Goal: Information Seeking & Learning: Learn about a topic

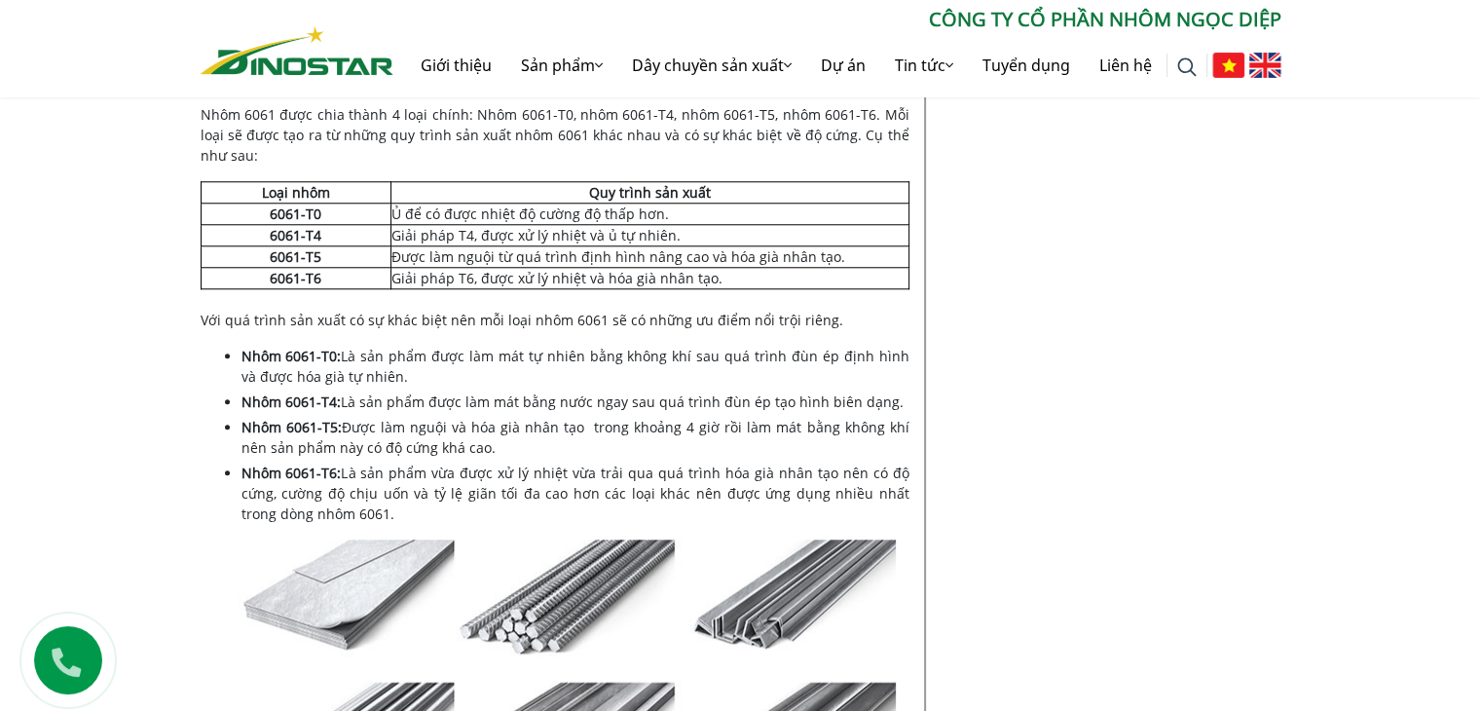
scroll to position [1889, 0]
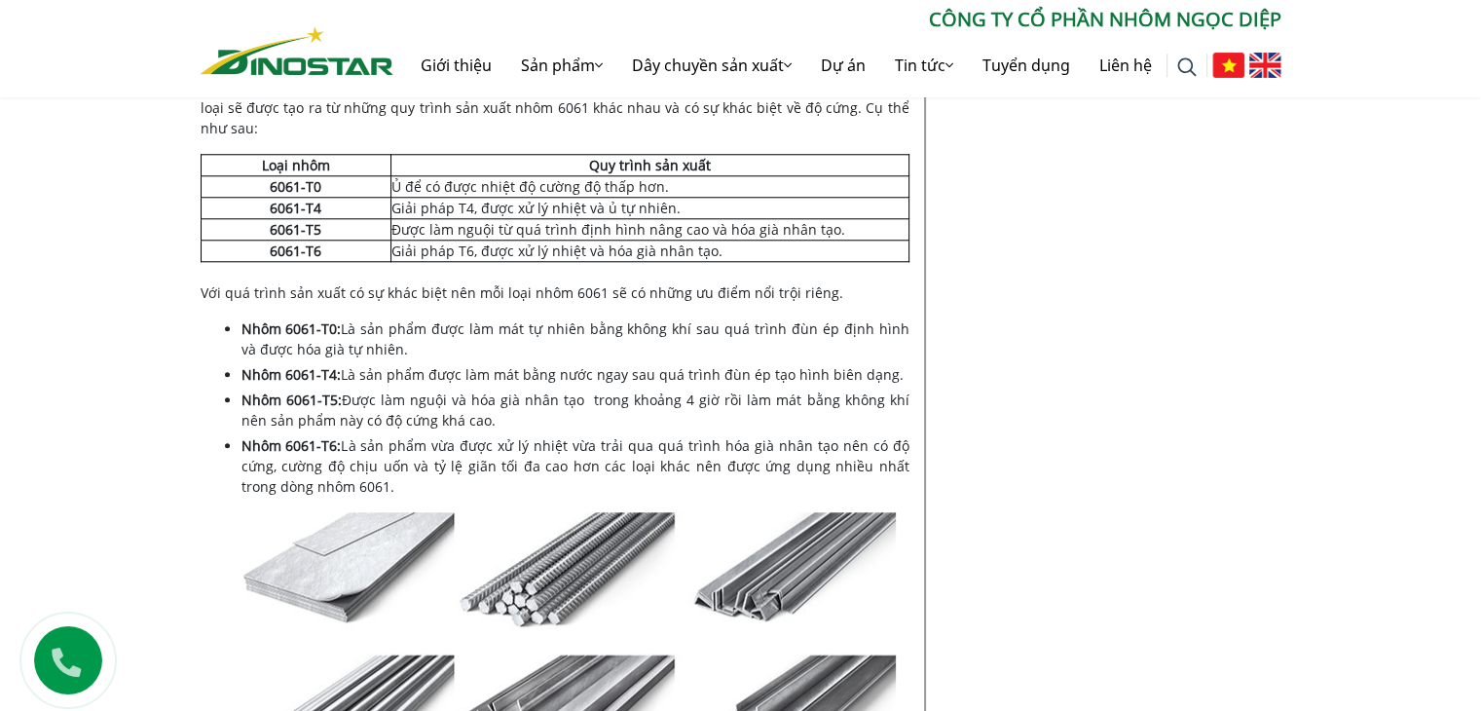
click at [550, 188] on td "Ủ để có được nhiệt độ cường độ thấp hơn." at bounding box center [650, 186] width 518 height 21
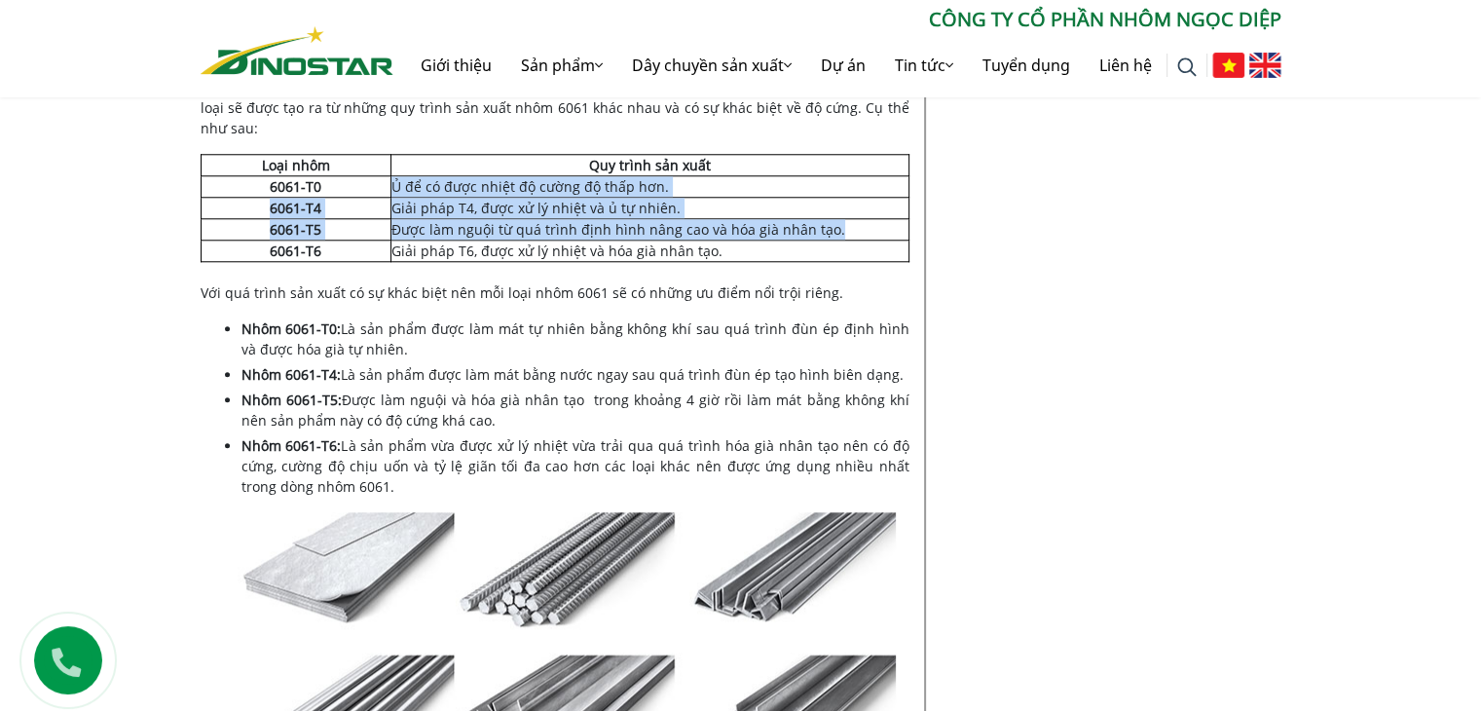
drag, startPoint x: 550, startPoint y: 188, endPoint x: 585, endPoint y: 220, distance: 47.6
click at [585, 220] on tbody "Loại nhôm Quy trình sản xuất 6061-T0 Ủ để có được nhiệt độ cường độ thấp hơn. 6…" at bounding box center [555, 208] width 708 height 107
click at [585, 220] on td "Được làm nguội từ quá trình định hình nâng cao và hóa già nhân tạo." at bounding box center [650, 229] width 518 height 21
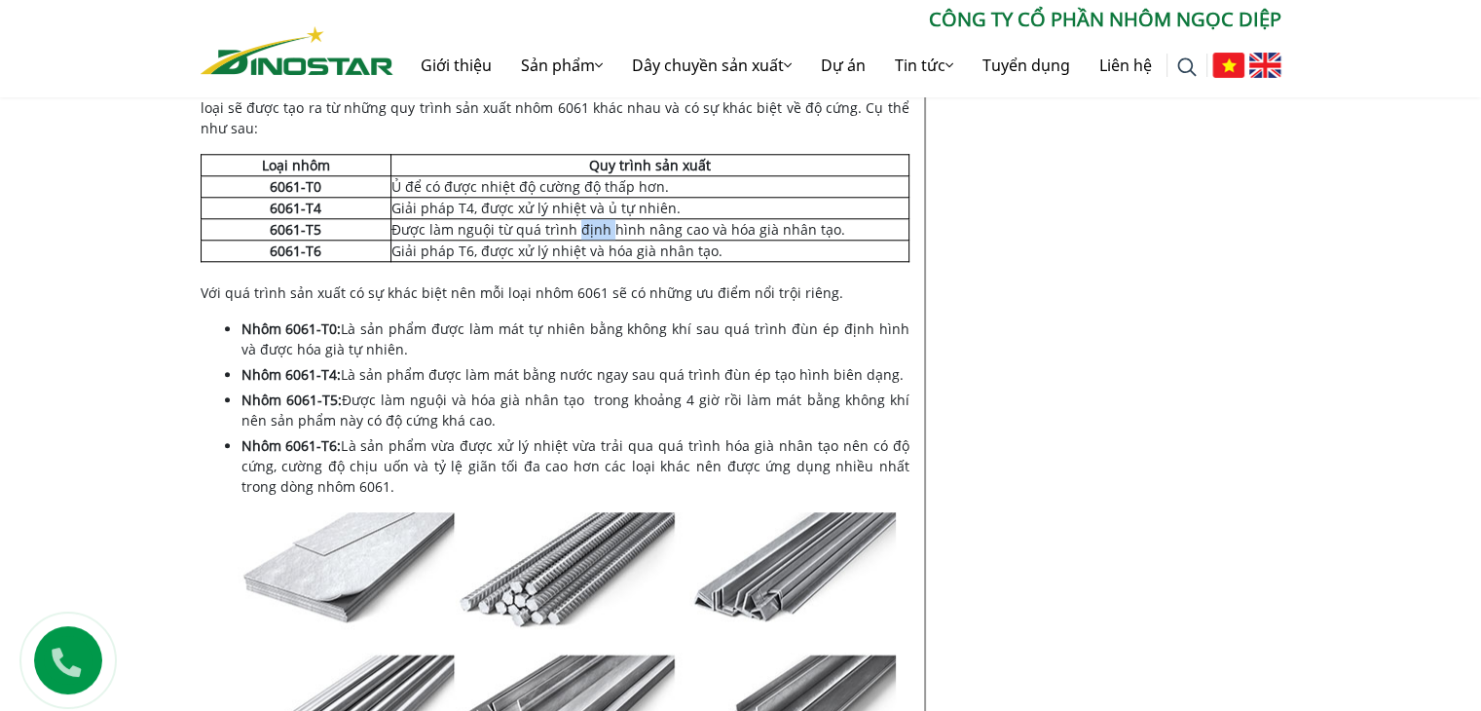
click at [585, 220] on td "Được làm nguội từ quá trình định hình nâng cao và hóa già nhân tạo." at bounding box center [650, 229] width 518 height 21
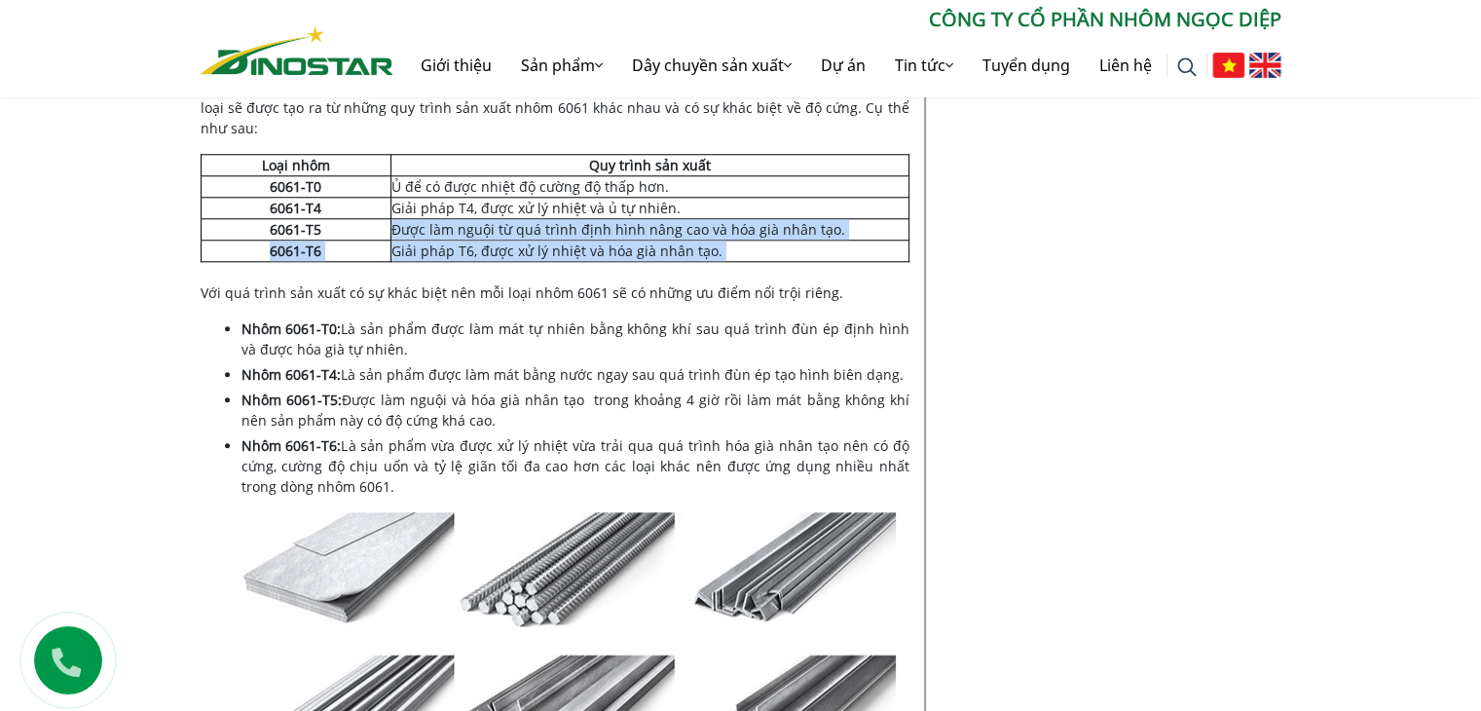
drag, startPoint x: 585, startPoint y: 220, endPoint x: 585, endPoint y: 244, distance: 24.3
click at [585, 244] on tbody "Loại nhôm Quy trình sản xuất 6061-T0 Ủ để có được nhiệt độ cường độ thấp hơn. 6…" at bounding box center [555, 208] width 708 height 107
click at [585, 244] on td "Giải pháp T6, được xử lý nhiệt và hóa già nhân tạo." at bounding box center [650, 251] width 518 height 21
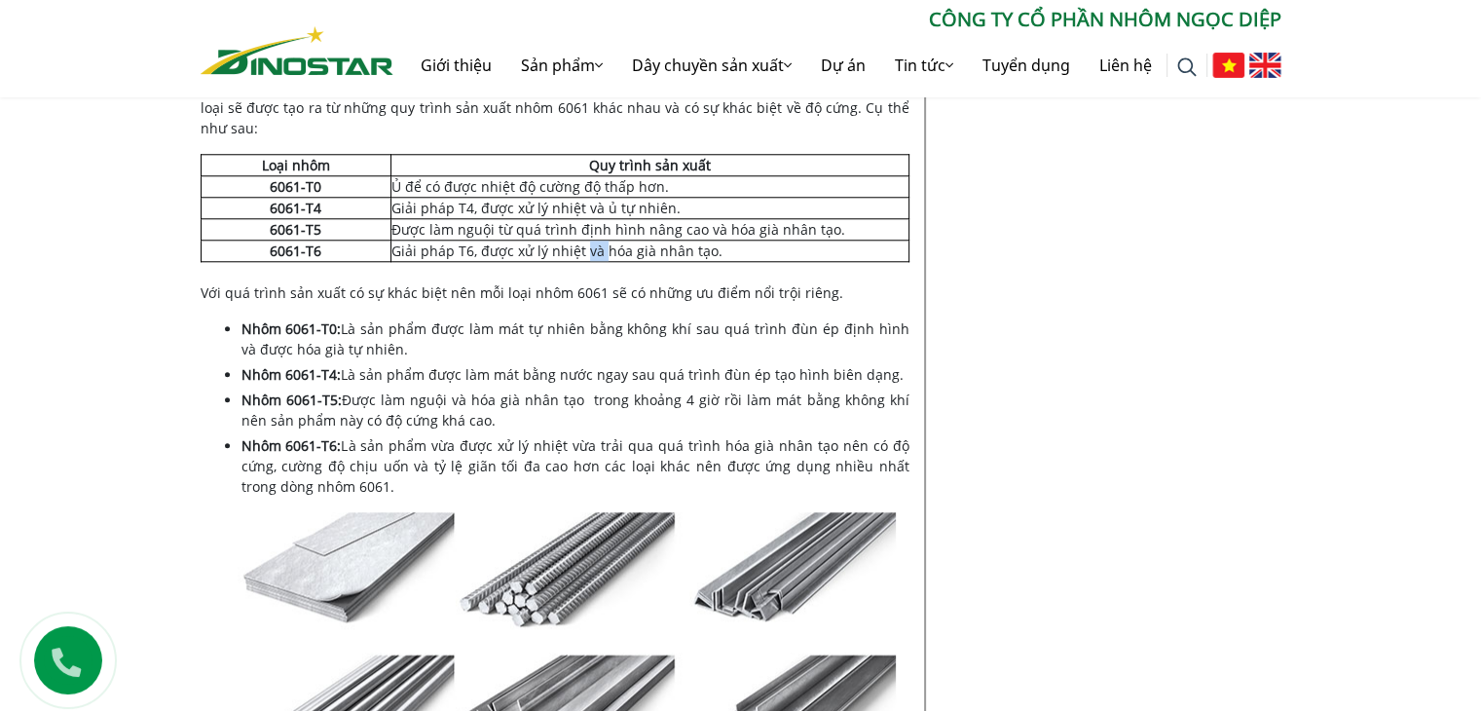
click at [585, 244] on td "Giải pháp T6, được xử lý nhiệt và hóa già nhân tạo." at bounding box center [650, 251] width 518 height 21
drag, startPoint x: 585, startPoint y: 244, endPoint x: 594, endPoint y: 256, distance: 14.6
click at [594, 256] on td "Giải pháp T6, được xử lý nhiệt và hóa già nhân tạo." at bounding box center [650, 251] width 518 height 21
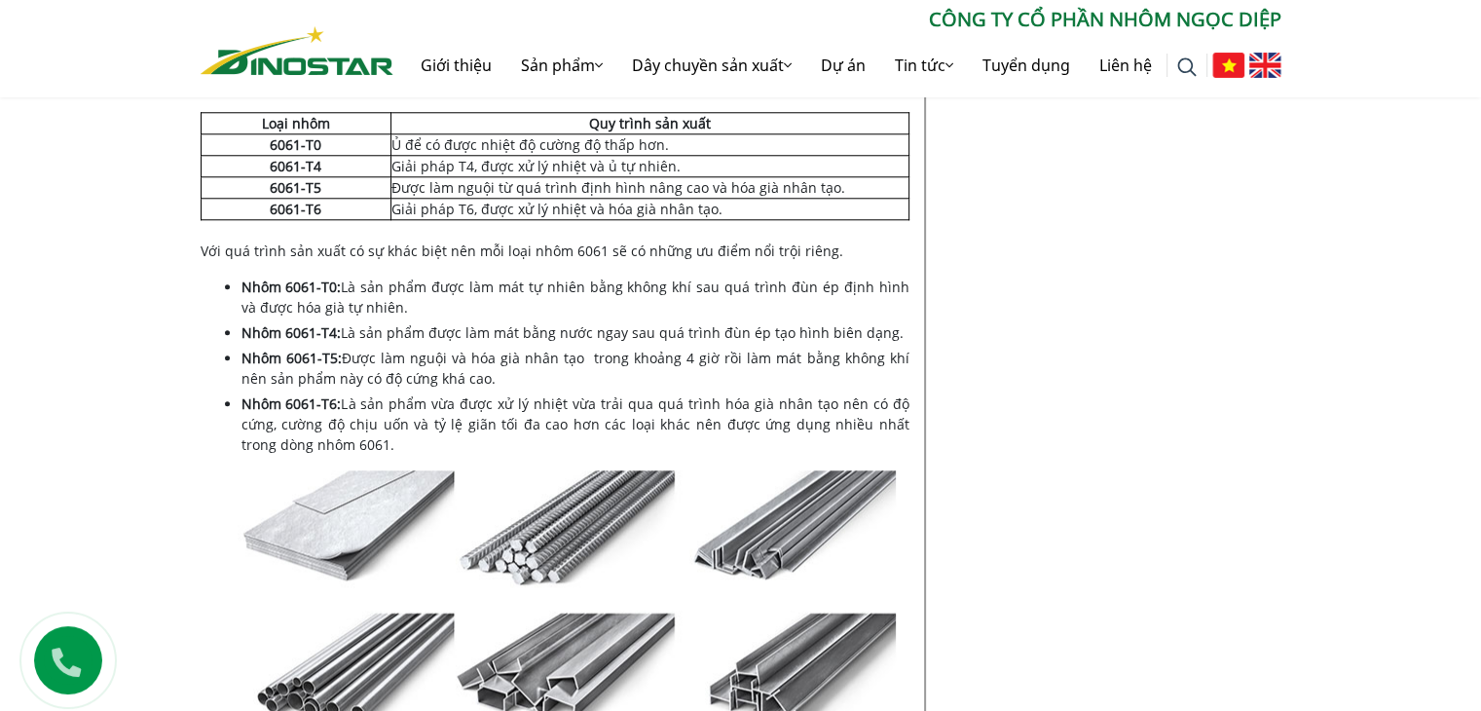
scroll to position [1935, 0]
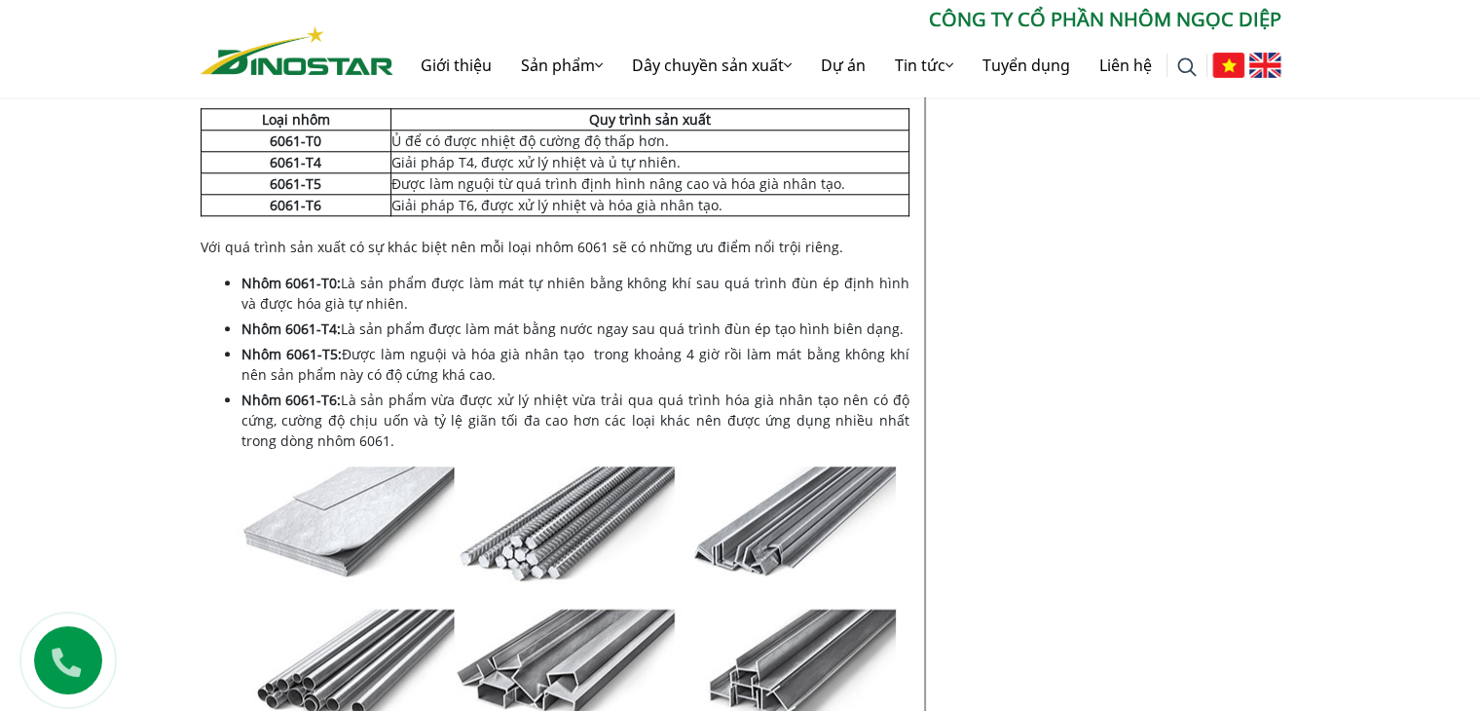
click at [569, 273] on li "Nhôm 6061-T0: Là sản phẩm được làm mát tự nhiên bằng không khí sau quá trình đù…" at bounding box center [576, 293] width 668 height 41
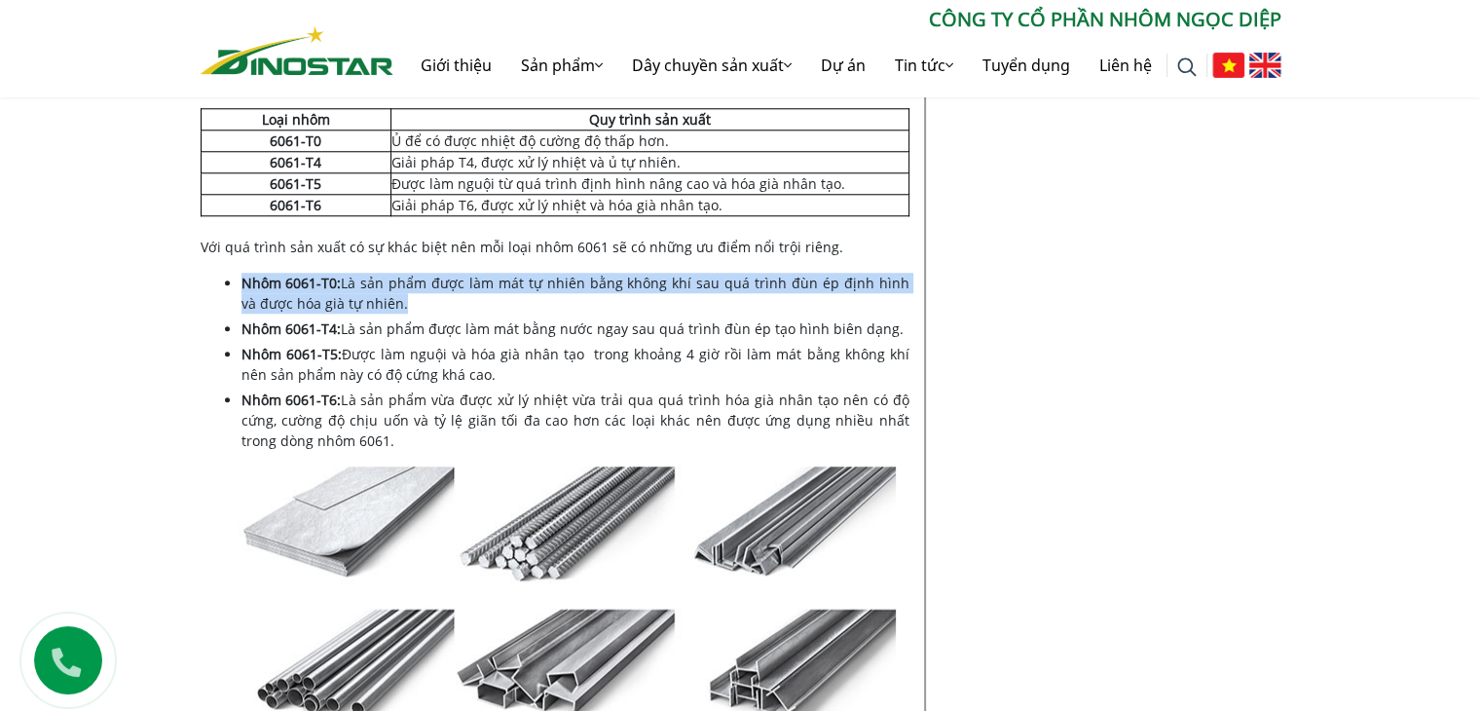
click at [569, 273] on li "Nhôm 6061-T0: Là sản phẩm được làm mát tự nhiên bằng không khí sau quá trình đù…" at bounding box center [576, 293] width 668 height 41
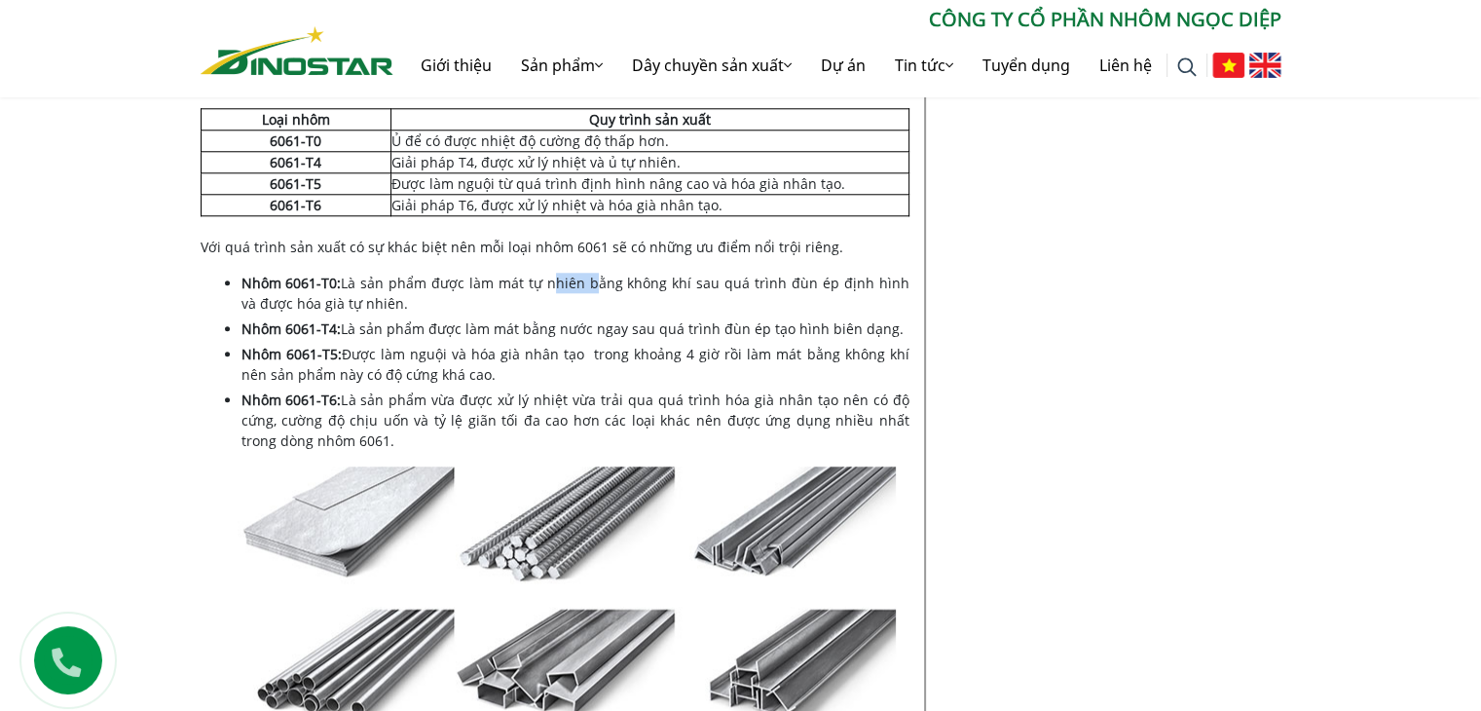
click at [569, 273] on li "Nhôm 6061-T0: Là sản phẩm được làm mát tự nhiên bằng không khí sau quá trình đù…" at bounding box center [576, 293] width 668 height 41
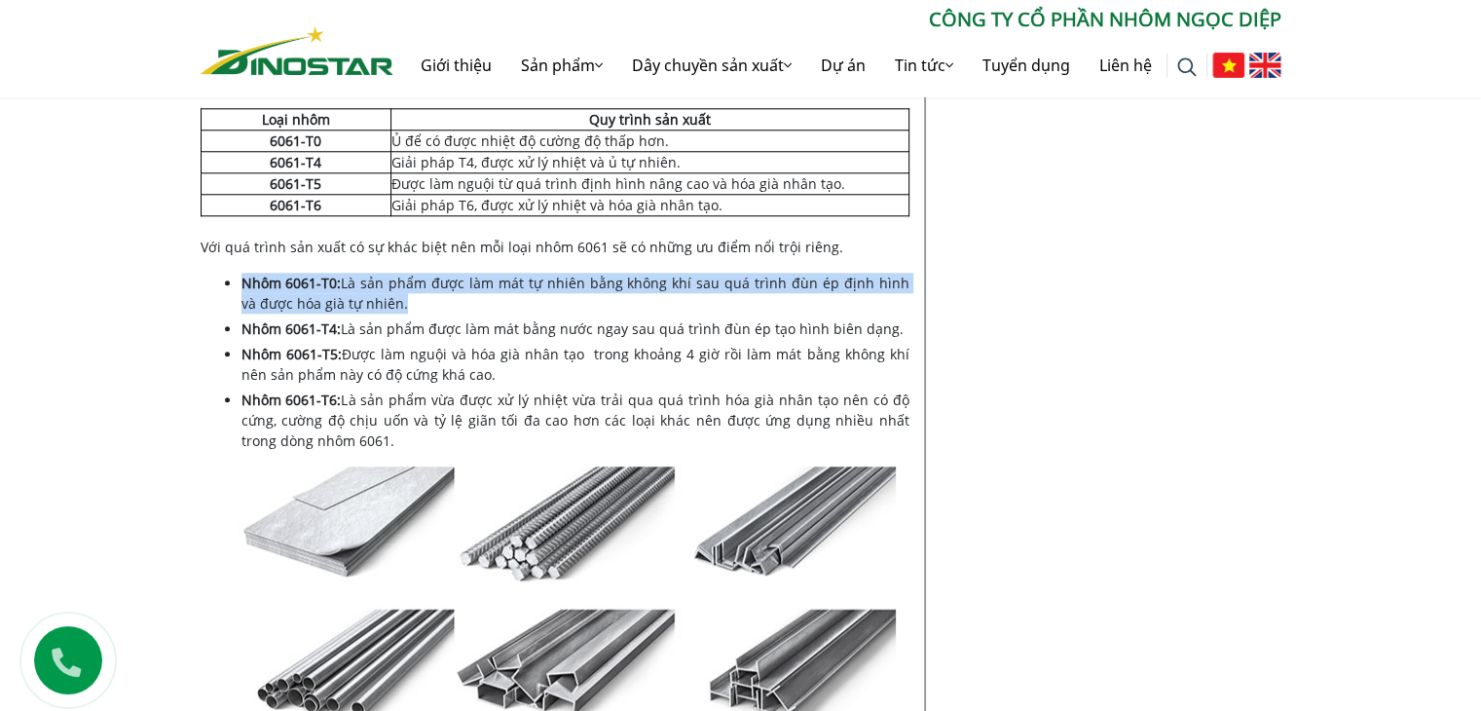
click at [569, 273] on li "Nhôm 6061-T0: Là sản phẩm được làm mát tự nhiên bằng không khí sau quá trình đù…" at bounding box center [576, 293] width 668 height 41
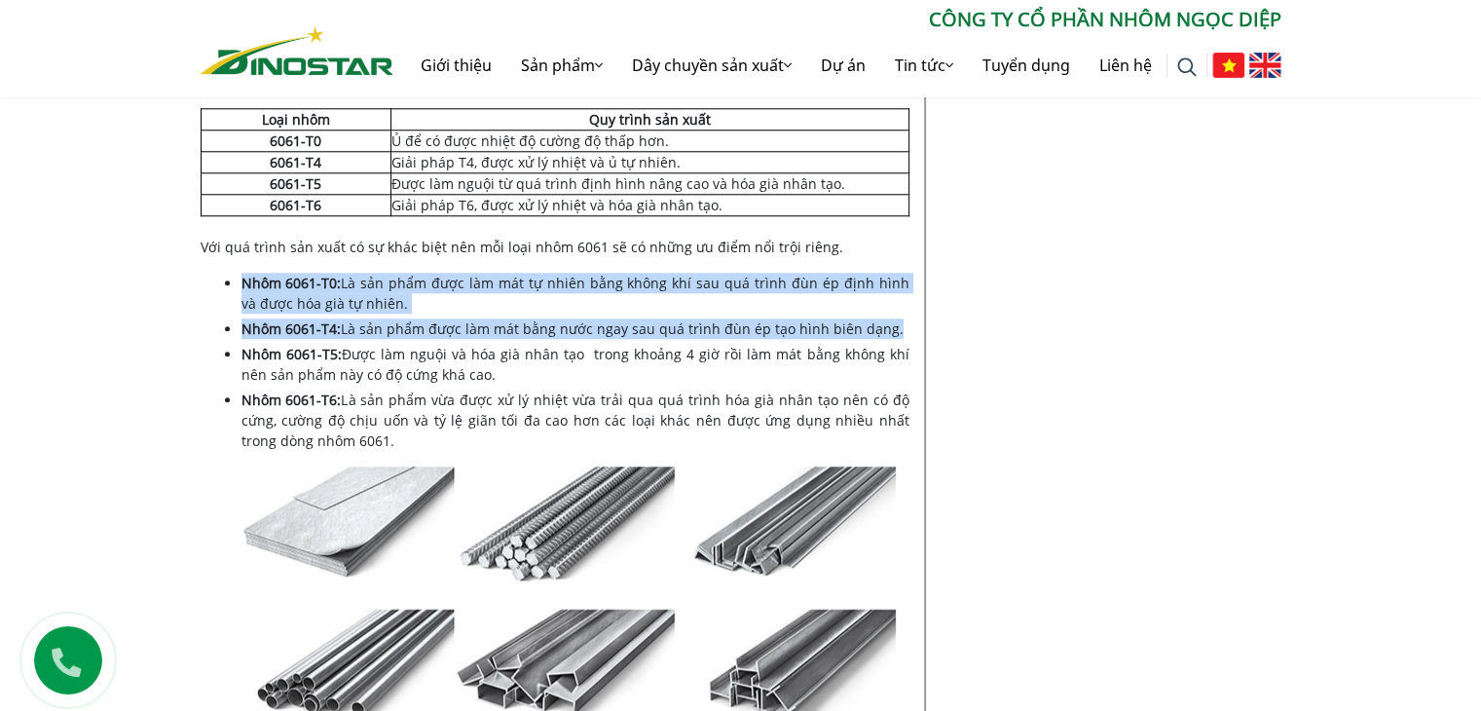
drag, startPoint x: 569, startPoint y: 272, endPoint x: 576, endPoint y: 321, distance: 50.1
click at [576, 321] on ul "Nhôm 6061-T0: Là sản phẩm được làm mát tự nhiên bằng không khí sau quá trình đù…" at bounding box center [576, 362] width 668 height 178
click at [576, 321] on li "Nhôm 6061-T4: Là sản phẩm được làm mát bằng nước ngay sau quá trình đùn ép tạo …" at bounding box center [576, 328] width 668 height 20
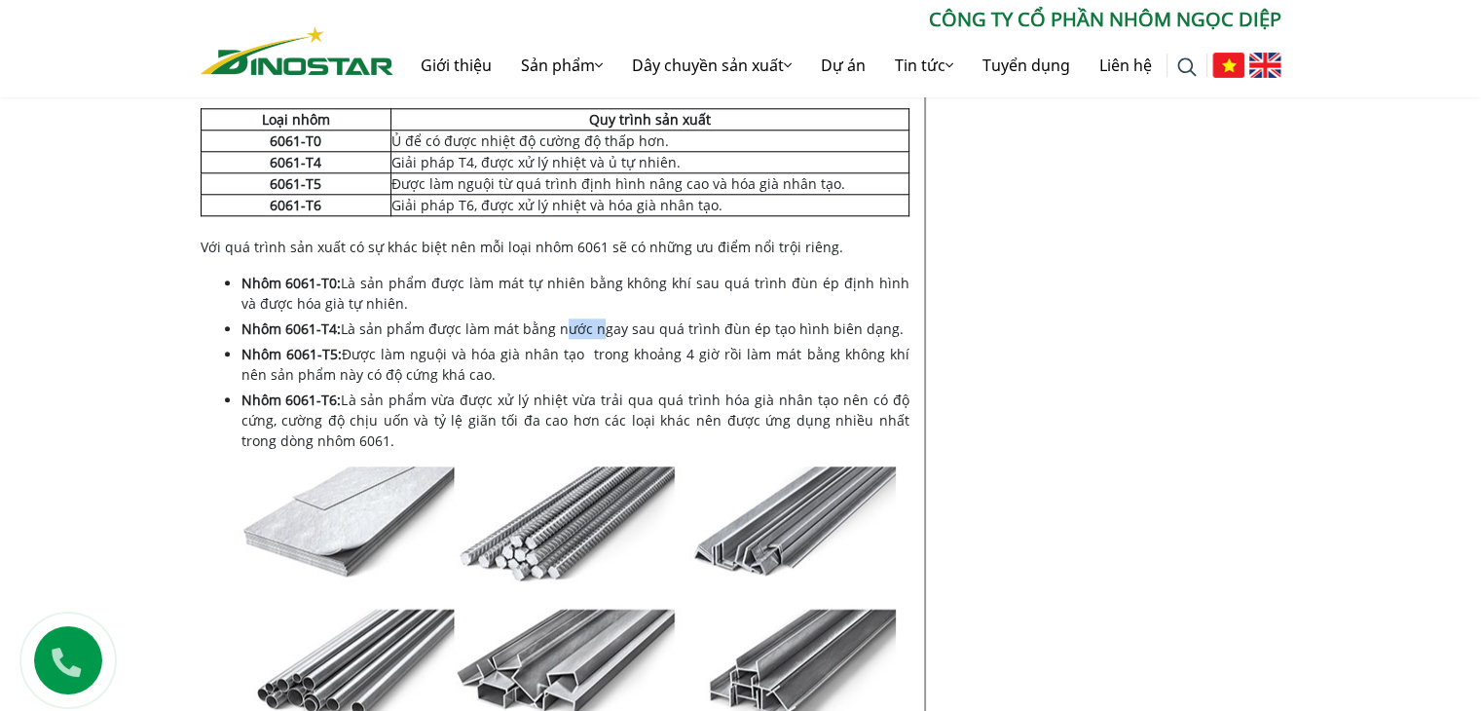
click at [576, 321] on li "Nhôm 6061-T4: Là sản phẩm được làm mát bằng nước ngay sau quá trình đùn ép tạo …" at bounding box center [576, 328] width 668 height 20
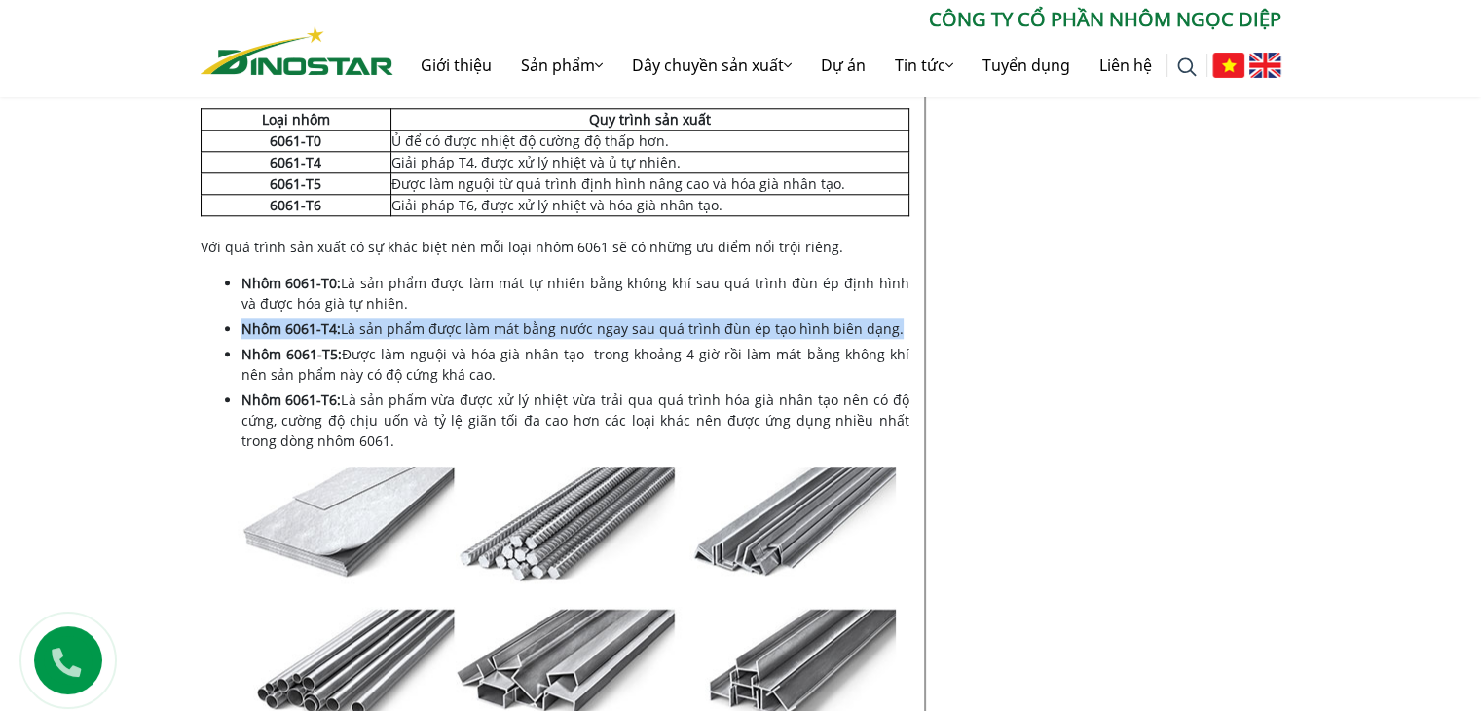
click at [576, 321] on li "Nhôm 6061-T4: Là sản phẩm được làm mát bằng nước ngay sau quá trình đùn ép tạo …" at bounding box center [576, 328] width 668 height 20
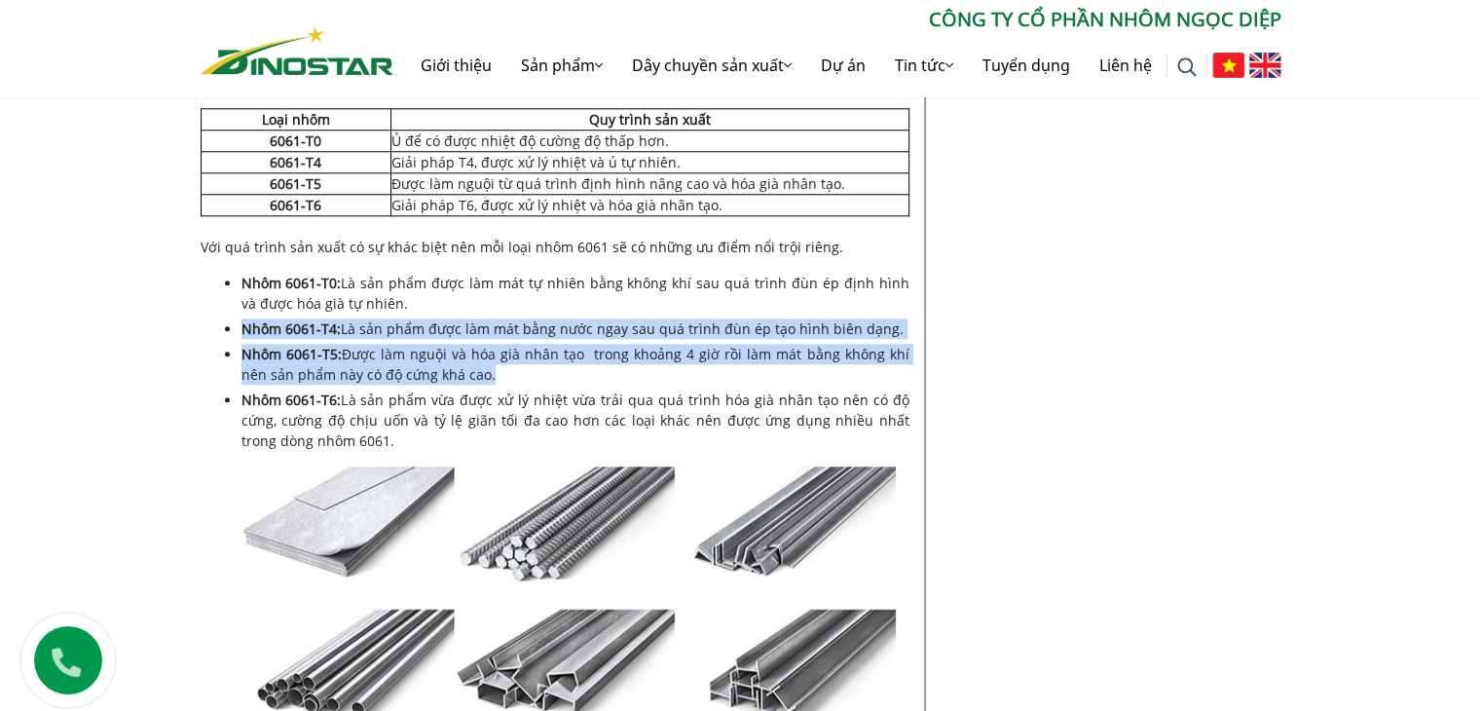
drag, startPoint x: 576, startPoint y: 321, endPoint x: 576, endPoint y: 347, distance: 25.3
click at [576, 347] on ul "Nhôm 6061-T0: Là sản phẩm được làm mát tự nhiên bằng không khí sau quá trình đù…" at bounding box center [576, 362] width 668 height 178
click at [576, 347] on li "Nhôm 6061-T5: Được làm nguội và hóa già nhân tạo trong khoảng 4 giờ rồi làm mát…" at bounding box center [576, 364] width 668 height 41
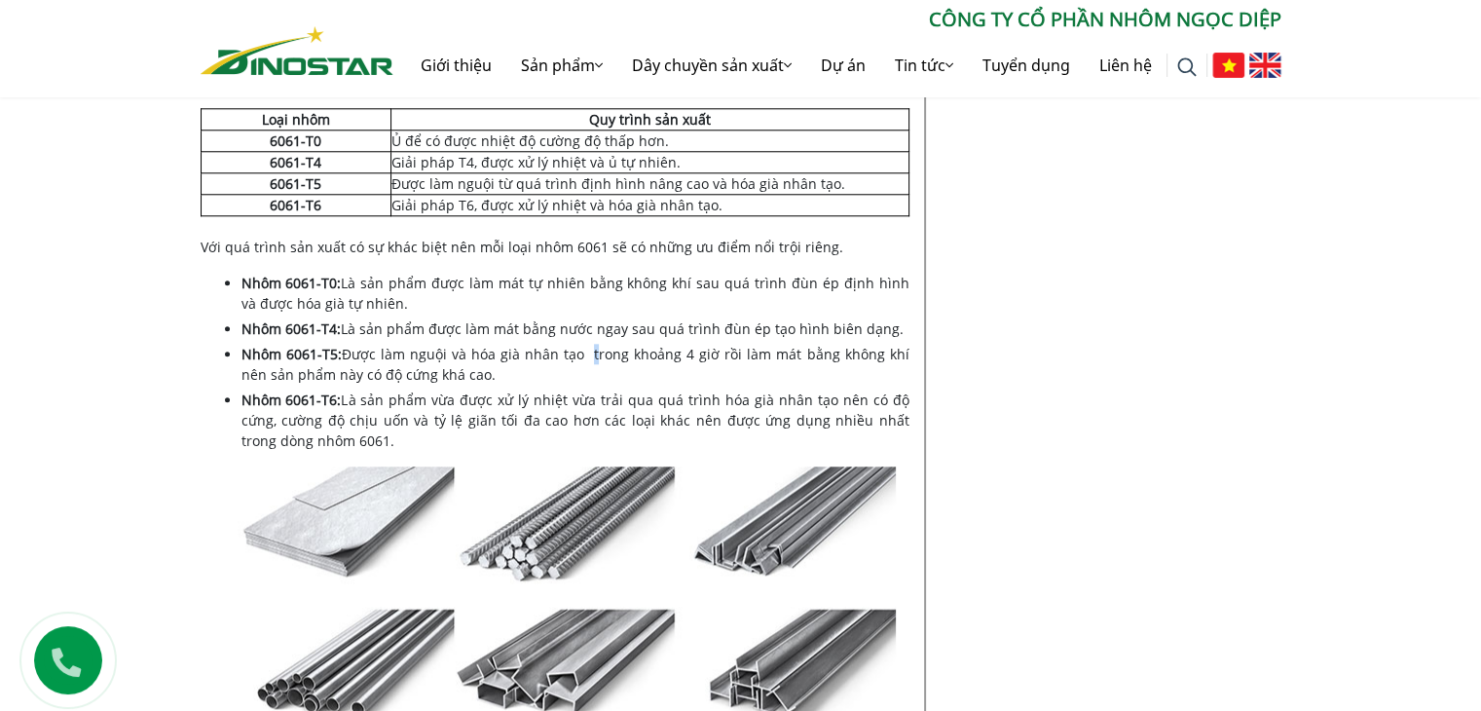
click at [576, 347] on li "Nhôm 6061-T5: Được làm nguội và hóa già nhân tạo trong khoảng 4 giờ rồi làm mát…" at bounding box center [576, 364] width 668 height 41
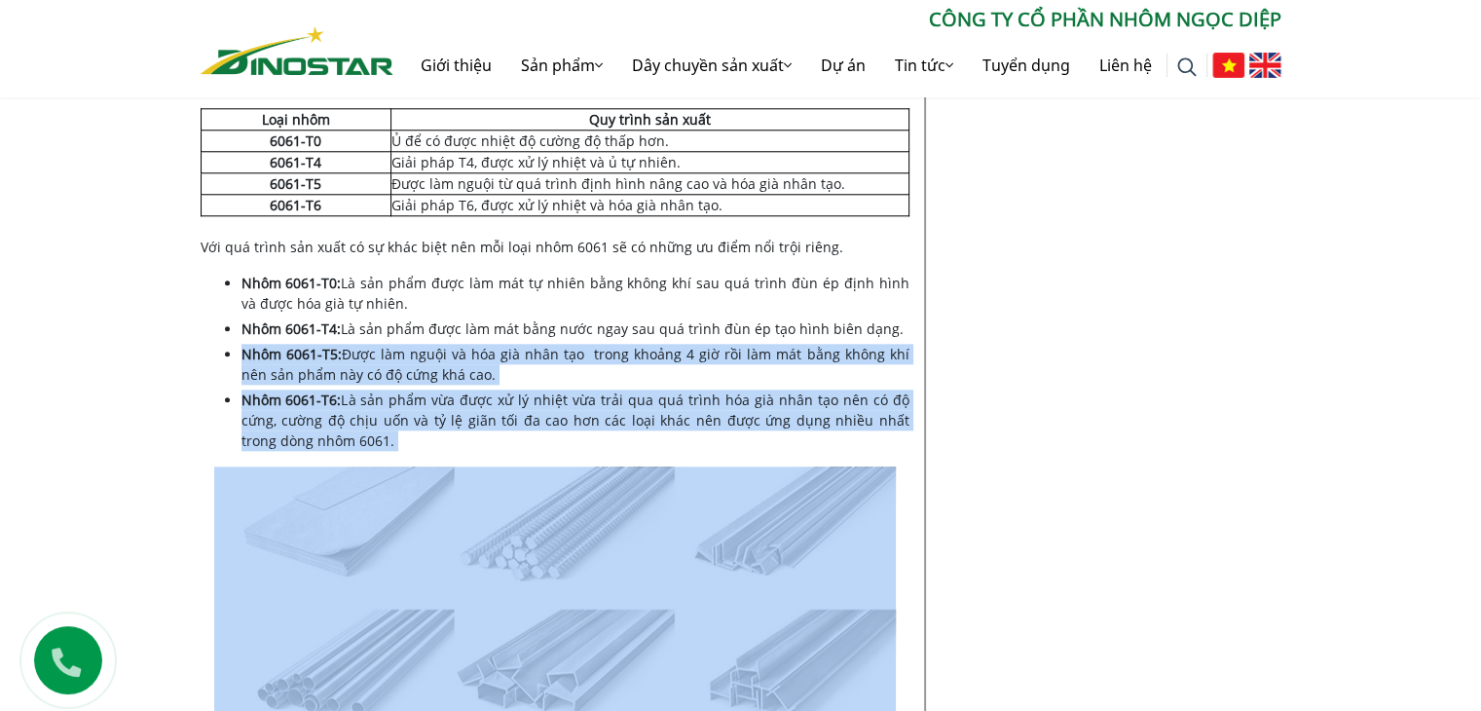
drag, startPoint x: 576, startPoint y: 347, endPoint x: 569, endPoint y: 389, distance: 42.4
click at [569, 389] on ul "Nhôm 6061-T0: Là sản phẩm được làm mát tự nhiên bằng không khí sau quá trình đù…" at bounding box center [576, 362] width 668 height 178
click at [569, 390] on li "Nhôm 6061-T6: Là sản phẩm vừa được xử lý nhiệt vừa trải qua quá trình hóa già n…" at bounding box center [576, 420] width 668 height 61
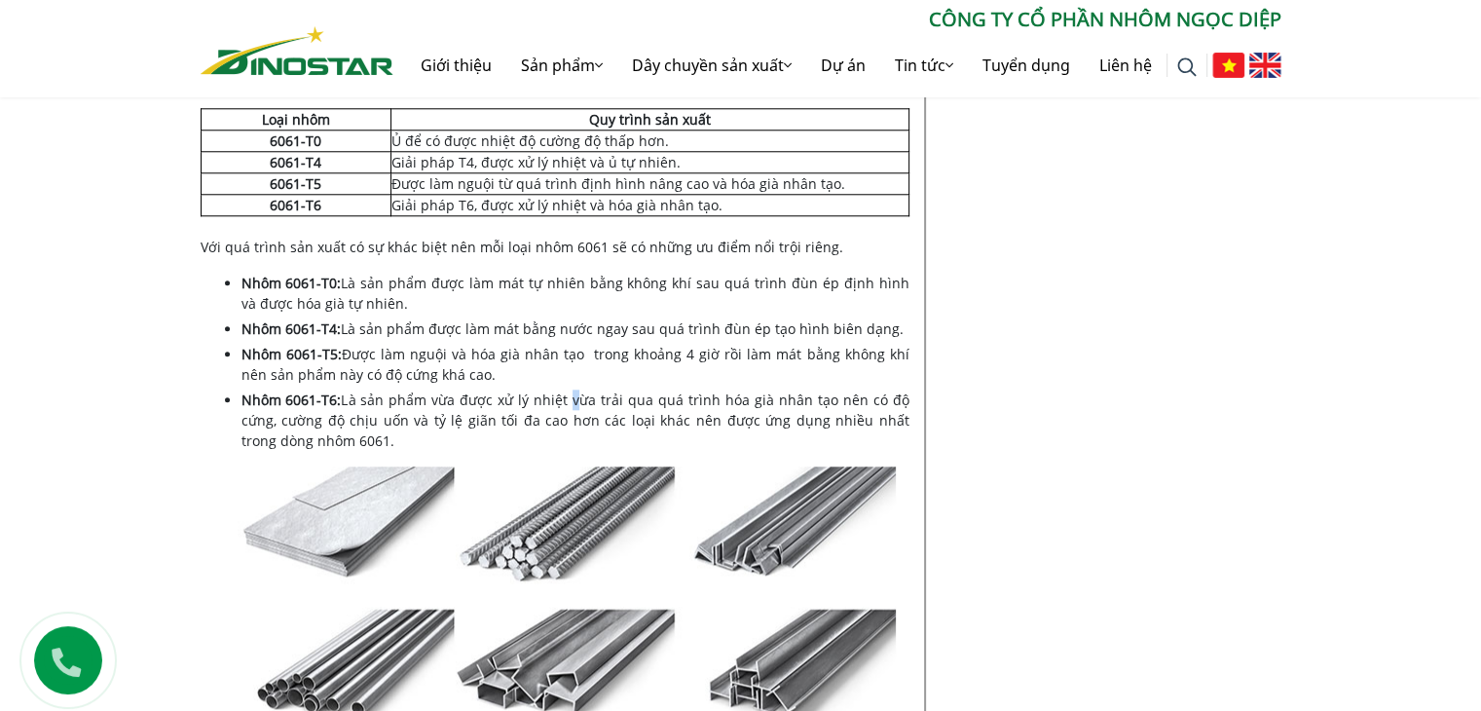
click at [569, 390] on li "Nhôm 6061-T6: Là sản phẩm vừa được xử lý nhiệt vừa trải qua quá trình hóa già n…" at bounding box center [576, 420] width 668 height 61
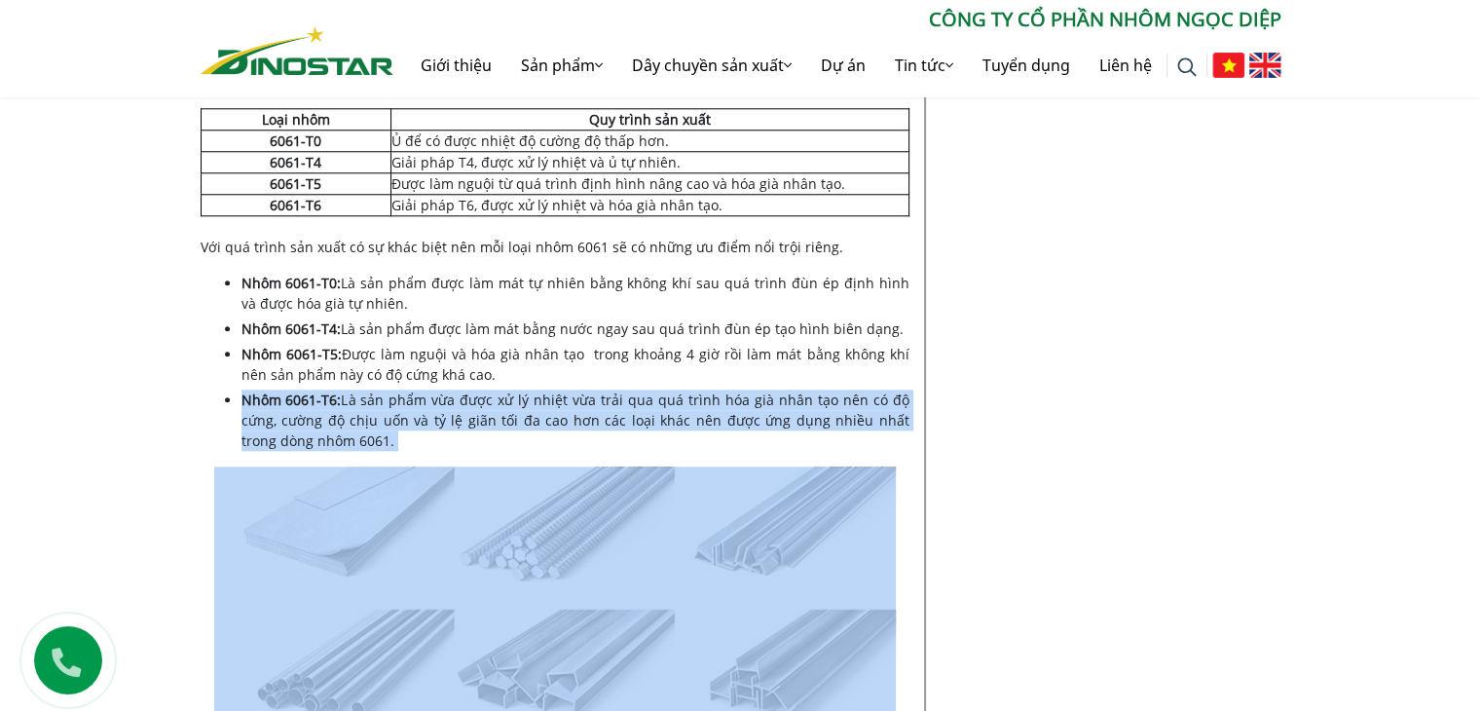
click at [569, 390] on li "Nhôm 6061-T6: Là sản phẩm vừa được xử lý nhiệt vừa trải qua quá trình hóa già n…" at bounding box center [576, 420] width 668 height 61
click at [601, 392] on li "Nhôm 6061-T6: Là sản phẩm vừa được xử lý nhiệt vừa trải qua quá trình hóa già n…" at bounding box center [576, 420] width 668 height 61
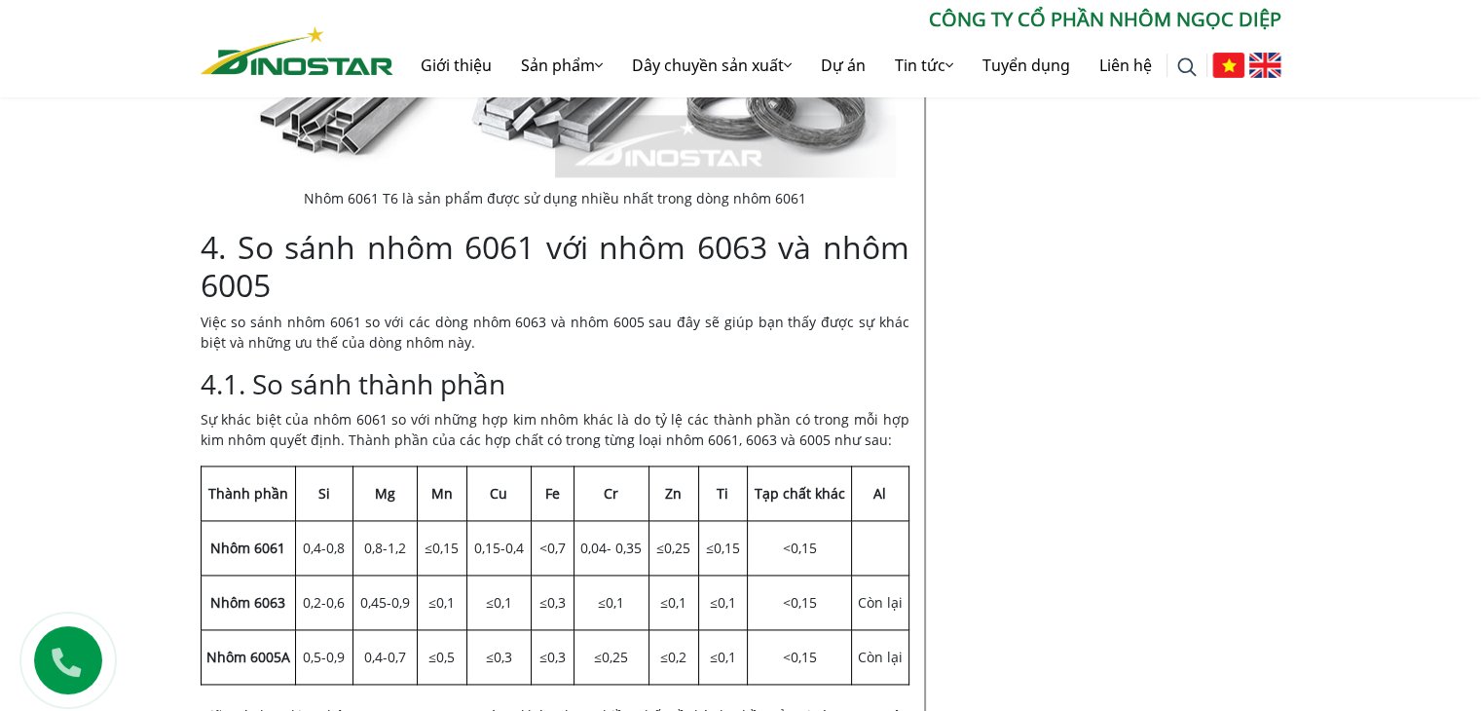
scroll to position [2971, 0]
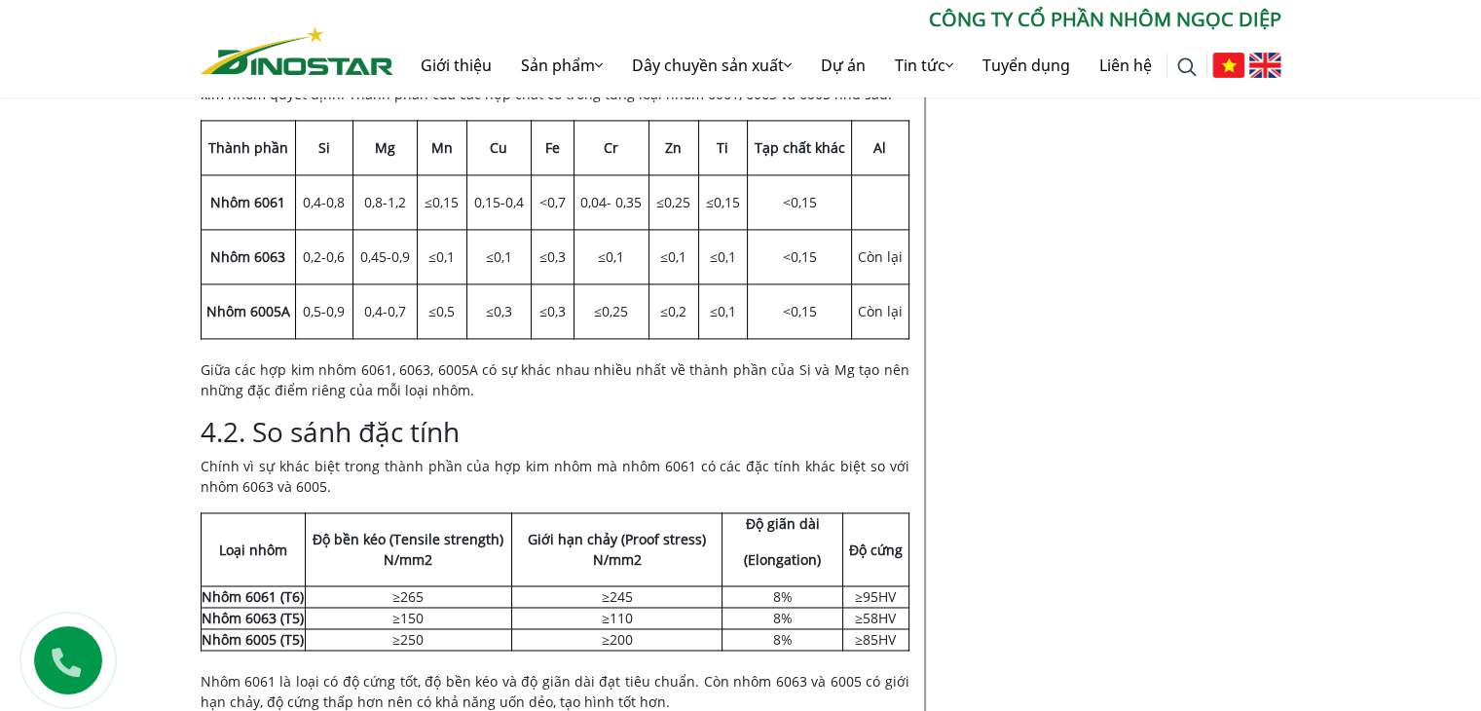
click at [1082, 472] on div "Tư vấn Mới Nhất Độ cứng của nhôm và ứng dụng trong đời sống" at bounding box center [1111, 423] width 370 height 5800
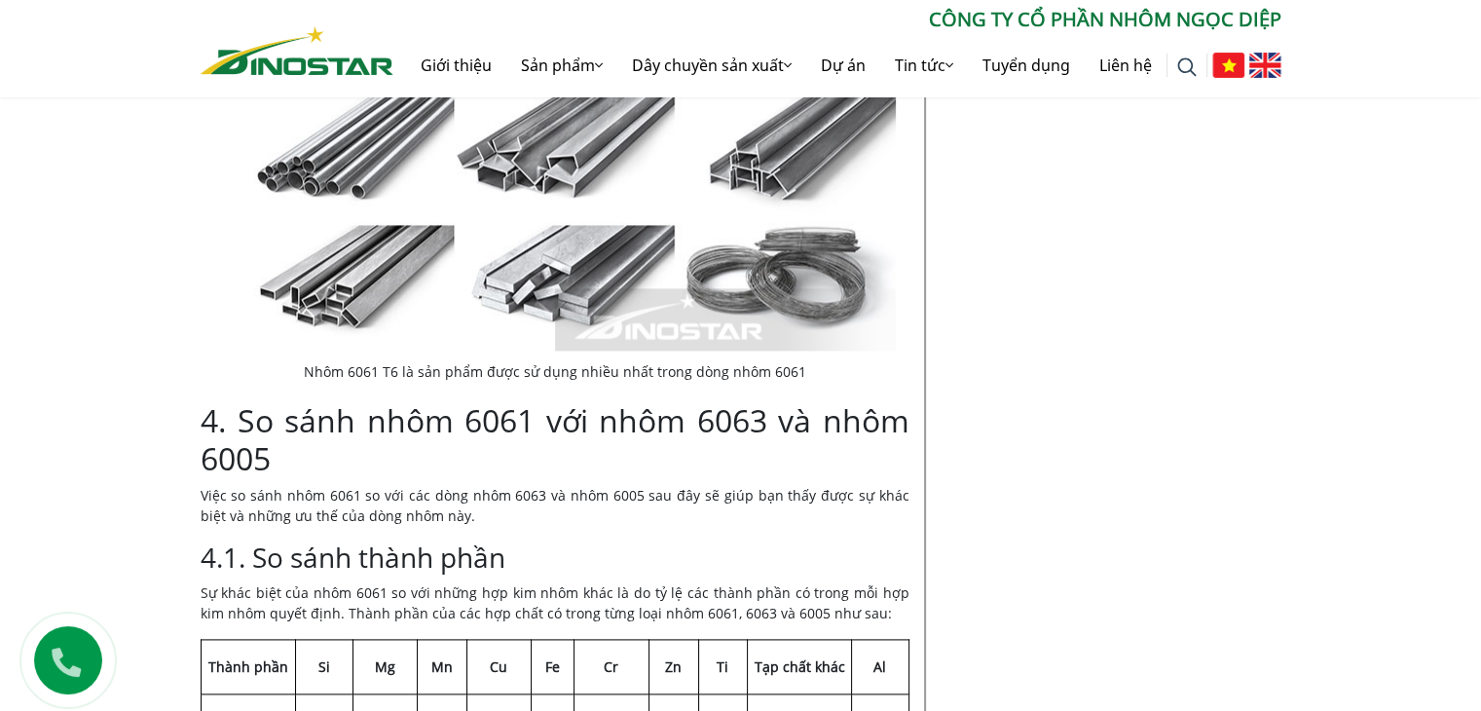
scroll to position [2445, 0]
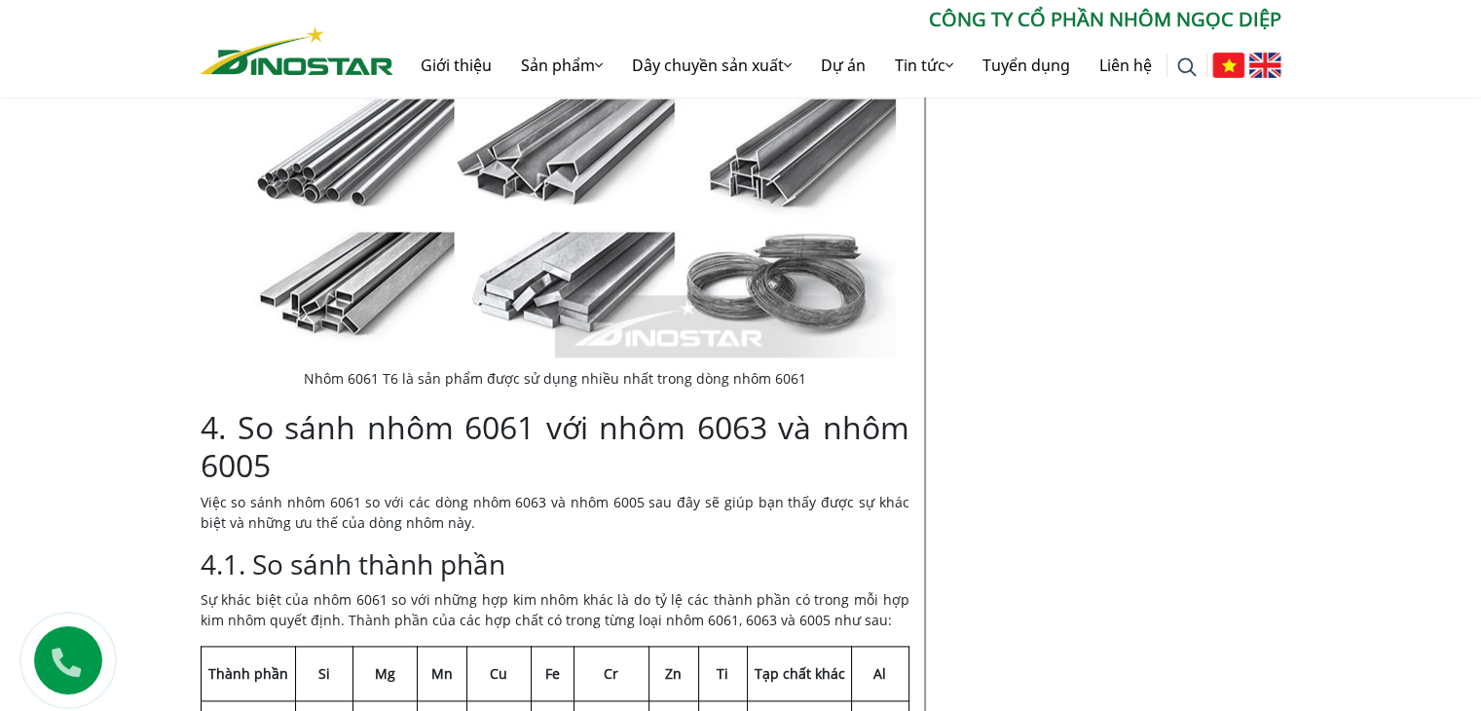
click at [842, 474] on h2 "4. So sánh nhôm 6061 với nhôm 6063 và nhôm 6005" at bounding box center [555, 446] width 709 height 75
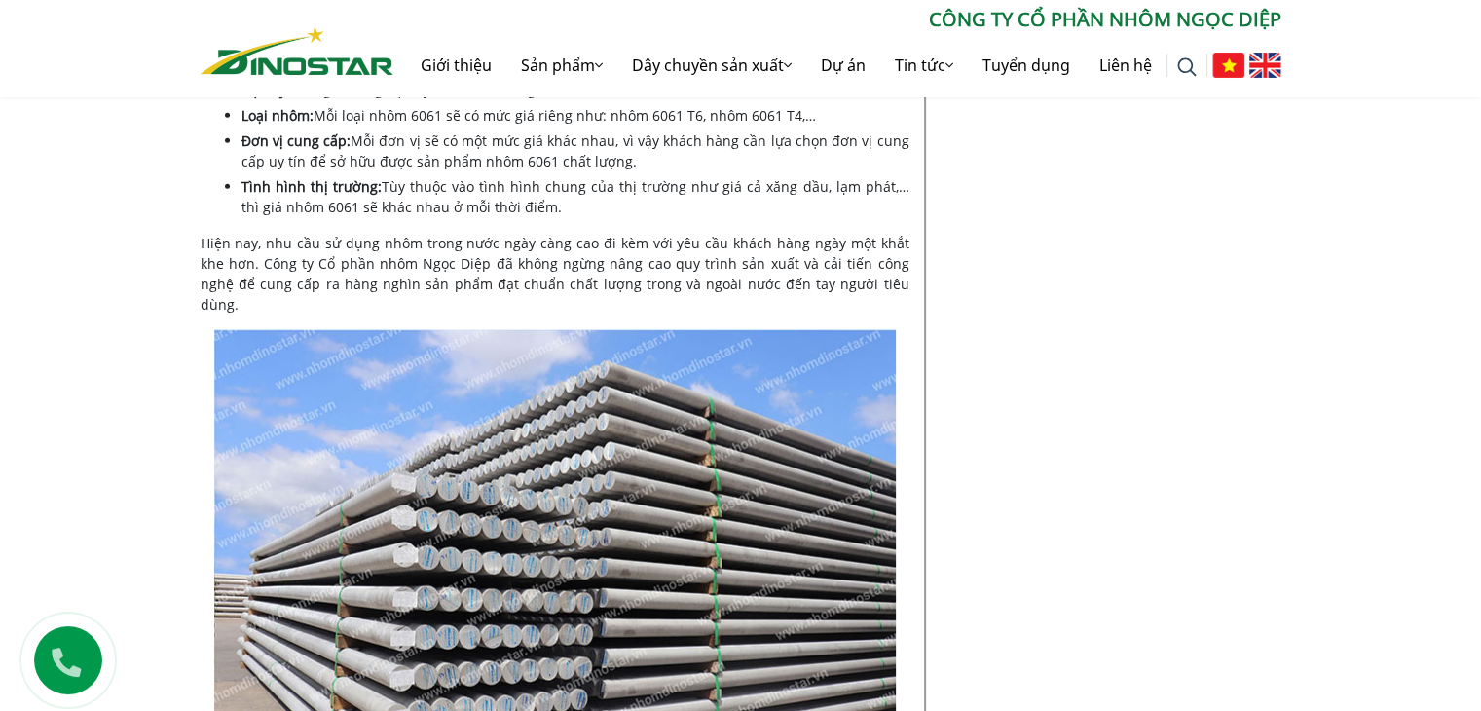
scroll to position [4615, 0]
